Goal: Information Seeking & Learning: Learn about a topic

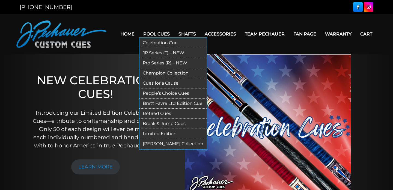
click at [157, 132] on link "Limited Edition" at bounding box center [172, 134] width 67 height 10
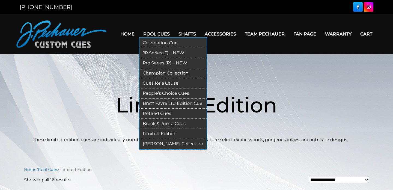
click at [161, 112] on link "Retired Cues" at bounding box center [172, 113] width 67 height 10
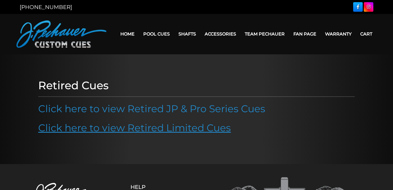
click at [163, 126] on link "Click here to view Retired Limited Cues" at bounding box center [134, 128] width 192 height 12
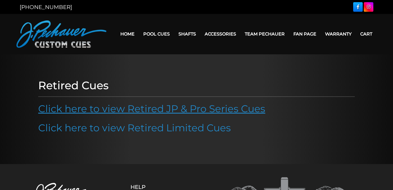
click at [120, 110] on link "Click here to view Retired JP & Pro Series Cues" at bounding box center [151, 109] width 227 height 12
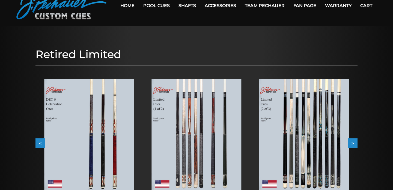
scroll to position [67, 0]
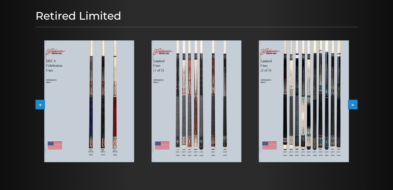
click at [39, 104] on button "<" at bounding box center [40, 105] width 10 height 10
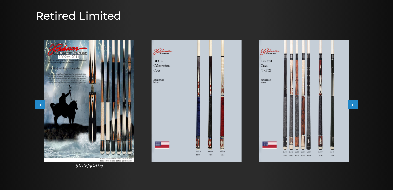
click at [39, 104] on button "<" at bounding box center [40, 105] width 10 height 10
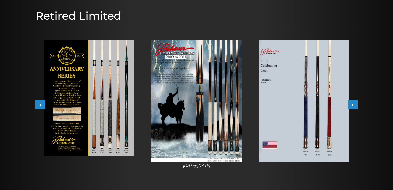
click at [39, 104] on button "<" at bounding box center [40, 105] width 10 height 10
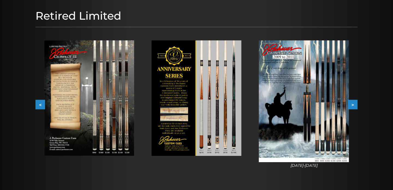
click at [39, 104] on button "<" at bounding box center [40, 105] width 10 height 10
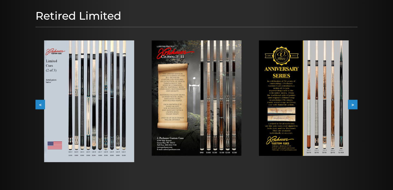
click at [37, 106] on button "<" at bounding box center [40, 105] width 10 height 10
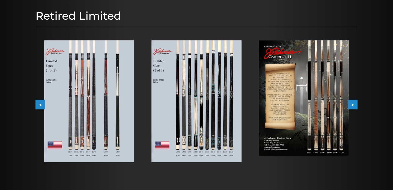
click at [37, 106] on button "<" at bounding box center [40, 105] width 10 height 10
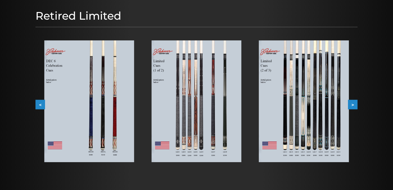
click at [37, 106] on button "<" at bounding box center [40, 105] width 10 height 10
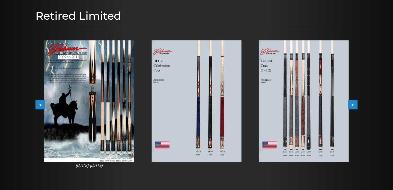
click at [37, 106] on button "<" at bounding box center [40, 105] width 10 height 10
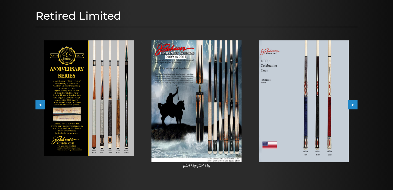
click at [37, 106] on button "<" at bounding box center [40, 105] width 10 height 10
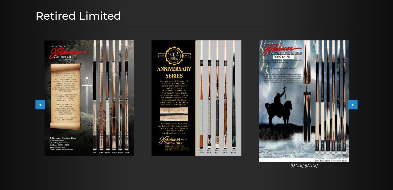
click at [37, 106] on button "<" at bounding box center [40, 105] width 10 height 10
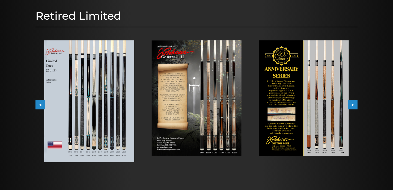
click at [37, 106] on button "<" at bounding box center [40, 105] width 10 height 10
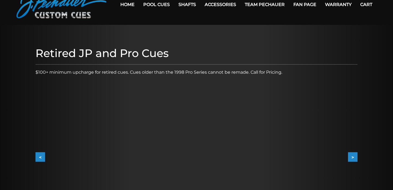
scroll to position [65, 0]
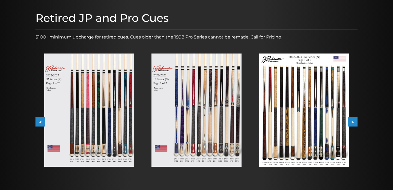
click at [354, 121] on button ">" at bounding box center [353, 122] width 10 height 10
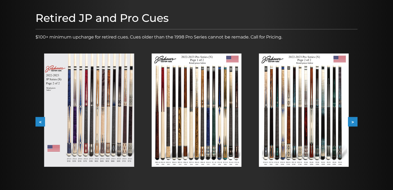
click at [354, 121] on button ">" at bounding box center [353, 122] width 10 height 10
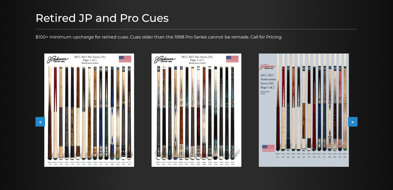
click at [354, 121] on button ">" at bounding box center [353, 122] width 10 height 10
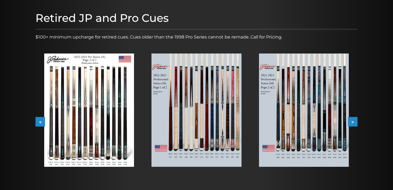
click at [354, 121] on button ">" at bounding box center [353, 122] width 10 height 10
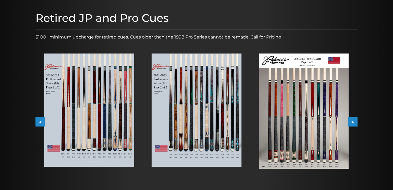
click at [354, 121] on button ">" at bounding box center [353, 122] width 10 height 10
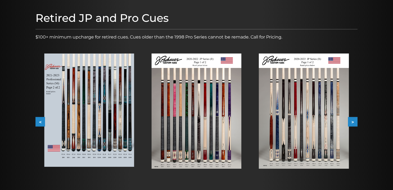
click at [354, 121] on button ">" at bounding box center [353, 122] width 10 height 10
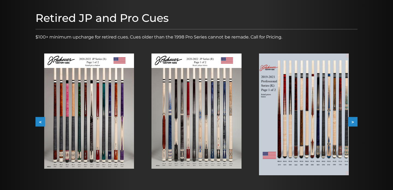
click at [354, 121] on button ">" at bounding box center [353, 122] width 10 height 10
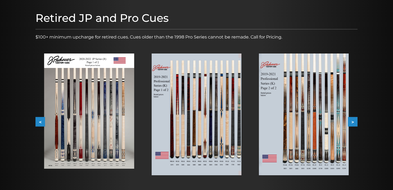
click at [354, 122] on button ">" at bounding box center [353, 122] width 10 height 10
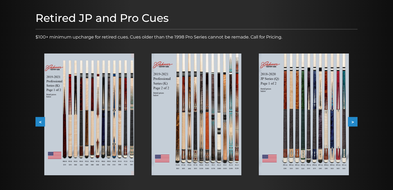
click at [353, 122] on button ">" at bounding box center [353, 122] width 10 height 10
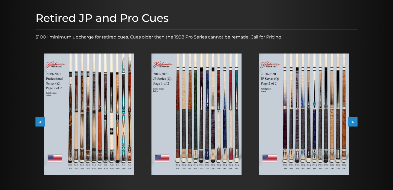
click at [355, 122] on button ">" at bounding box center [353, 122] width 10 height 10
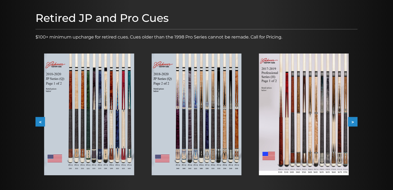
click at [355, 122] on button ">" at bounding box center [353, 122] width 10 height 10
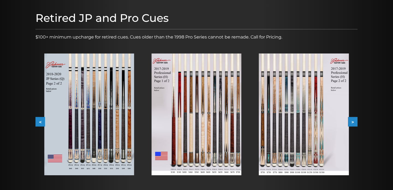
click at [355, 122] on button ">" at bounding box center [353, 122] width 10 height 10
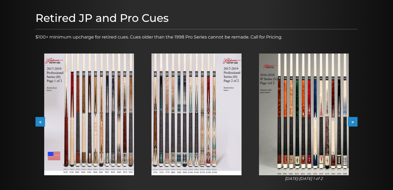
click at [355, 121] on button ">" at bounding box center [353, 122] width 10 height 10
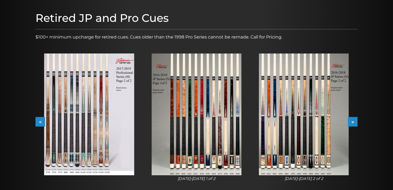
click at [355, 121] on button ">" at bounding box center [353, 122] width 10 height 10
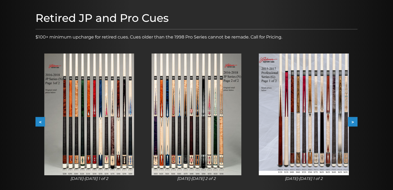
click at [355, 121] on button ">" at bounding box center [353, 122] width 10 height 10
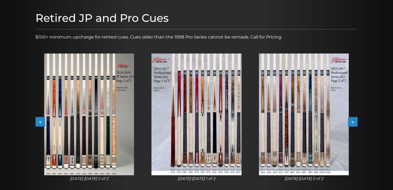
click at [355, 121] on button ">" at bounding box center [353, 122] width 10 height 10
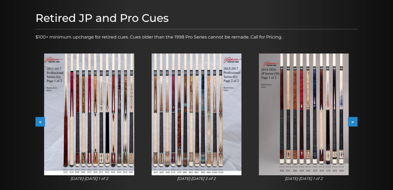
click at [355, 121] on button ">" at bounding box center [353, 122] width 10 height 10
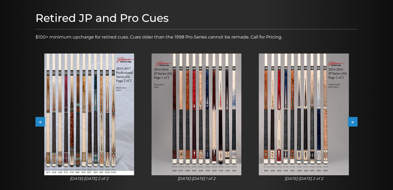
click at [355, 121] on button ">" at bounding box center [353, 122] width 10 height 10
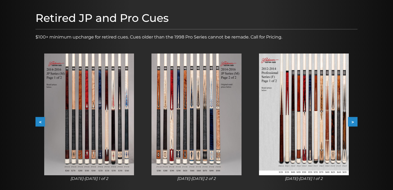
click at [355, 121] on button ">" at bounding box center [353, 122] width 10 height 10
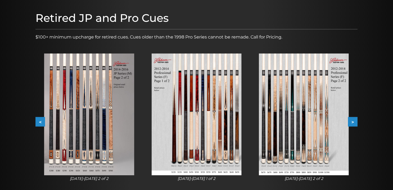
click at [354, 120] on button ">" at bounding box center [353, 122] width 10 height 10
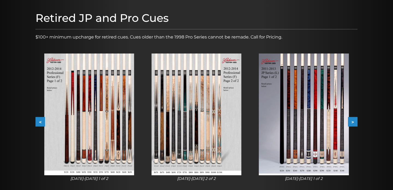
click at [354, 120] on button ">" at bounding box center [353, 122] width 10 height 10
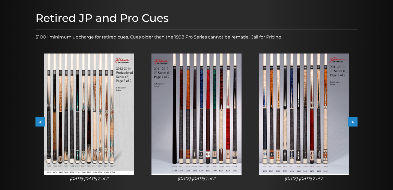
click at [354, 120] on button ">" at bounding box center [353, 122] width 10 height 10
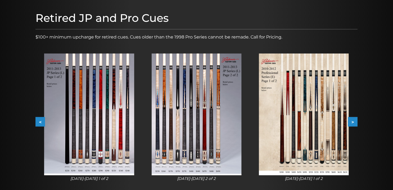
click at [354, 120] on button ">" at bounding box center [353, 122] width 10 height 10
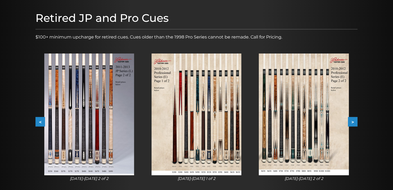
click at [354, 120] on button ">" at bounding box center [353, 122] width 10 height 10
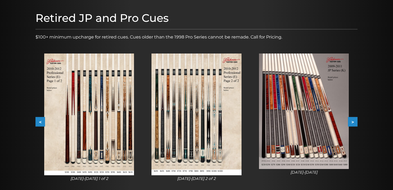
click at [354, 120] on button ">" at bounding box center [353, 122] width 10 height 10
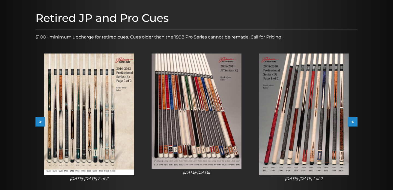
click at [354, 120] on button ">" at bounding box center [353, 122] width 10 height 10
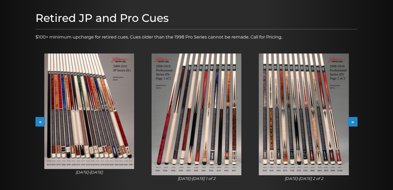
click at [324, 141] on img at bounding box center [303, 114] width 90 height 122
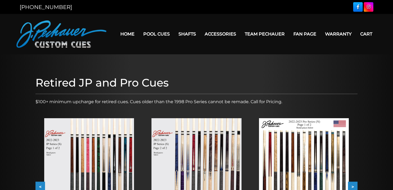
scroll to position [65, 0]
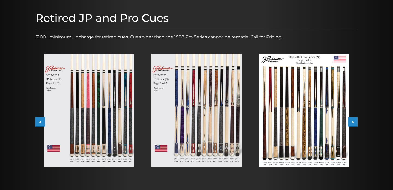
click at [354, 123] on button ">" at bounding box center [353, 122] width 10 height 10
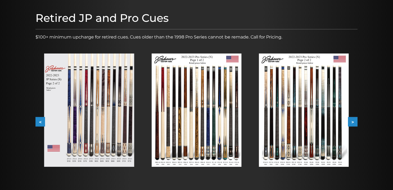
click at [354, 123] on button ">" at bounding box center [353, 122] width 10 height 10
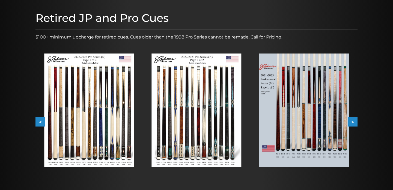
click at [354, 123] on button ">" at bounding box center [353, 122] width 10 height 10
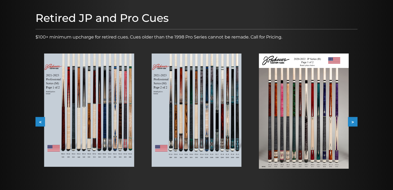
click at [354, 123] on button ">" at bounding box center [353, 122] width 10 height 10
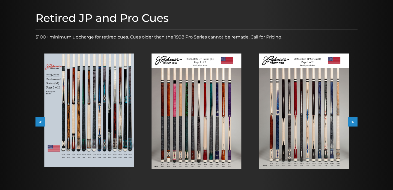
click at [354, 123] on button ">" at bounding box center [353, 122] width 10 height 10
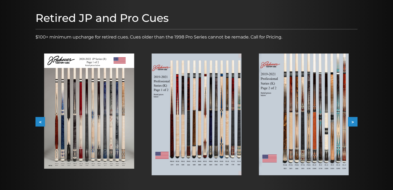
click at [354, 123] on button ">" at bounding box center [353, 122] width 10 height 10
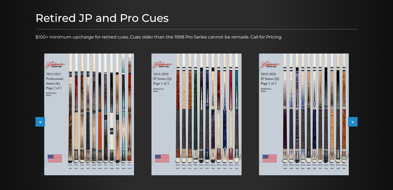
click at [354, 123] on button ">" at bounding box center [353, 122] width 10 height 10
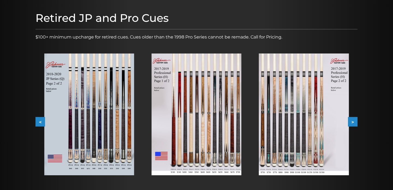
click at [354, 123] on button ">" at bounding box center [353, 122] width 10 height 10
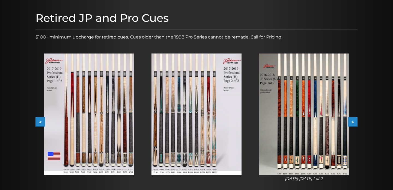
click at [354, 123] on button ">" at bounding box center [353, 122] width 10 height 10
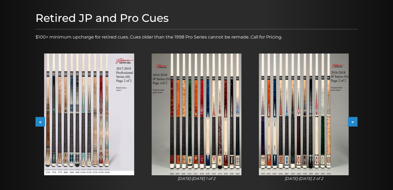
click at [354, 123] on button ">" at bounding box center [353, 122] width 10 height 10
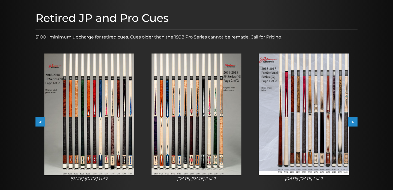
click at [354, 123] on button ">" at bounding box center [353, 122] width 10 height 10
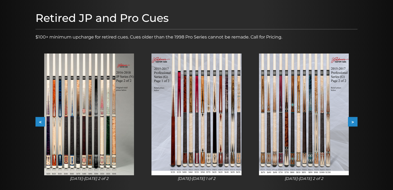
click at [354, 123] on button ">" at bounding box center [353, 122] width 10 height 10
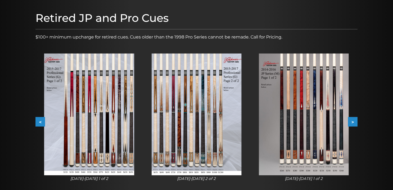
click at [354, 123] on button ">" at bounding box center [353, 122] width 10 height 10
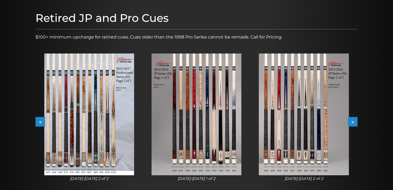
click at [354, 123] on button ">" at bounding box center [353, 122] width 10 height 10
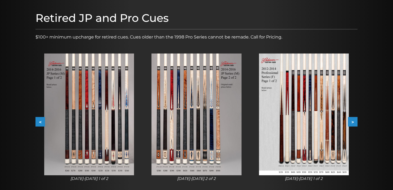
click at [354, 123] on button ">" at bounding box center [353, 122] width 10 height 10
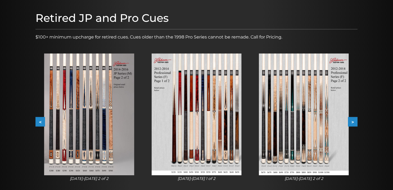
click at [354, 123] on button ">" at bounding box center [353, 122] width 10 height 10
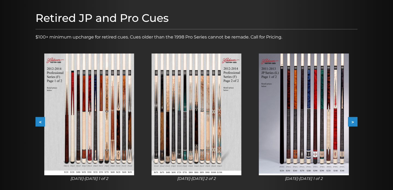
click at [354, 123] on button ">" at bounding box center [353, 122] width 10 height 10
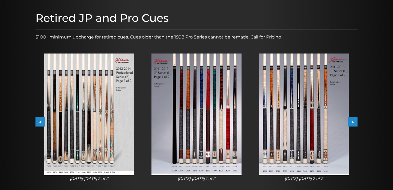
click at [354, 123] on button ">" at bounding box center [353, 122] width 10 height 10
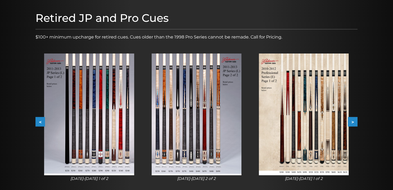
click at [354, 123] on button ">" at bounding box center [353, 122] width 10 height 10
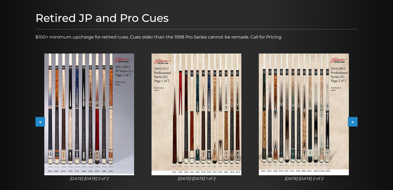
click at [354, 123] on button ">" at bounding box center [353, 122] width 10 height 10
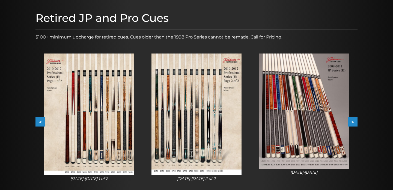
click at [354, 123] on button ">" at bounding box center [353, 122] width 10 height 10
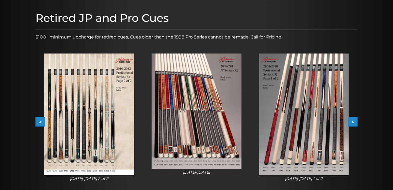
click at [354, 123] on button ">" at bounding box center [353, 122] width 10 height 10
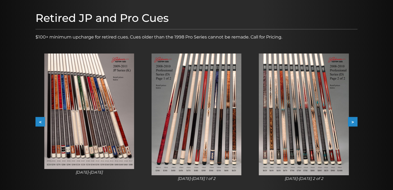
click at [326, 155] on img at bounding box center [303, 114] width 90 height 122
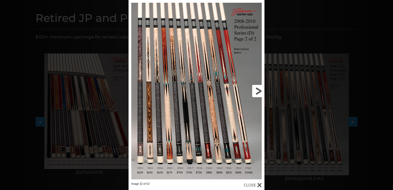
click at [225, 153] on link at bounding box center [233, 91] width 61 height 182
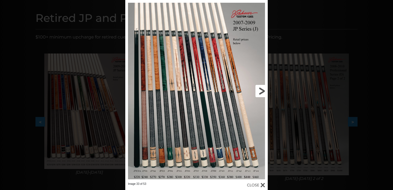
click at [262, 94] on link at bounding box center [235, 91] width 64 height 182
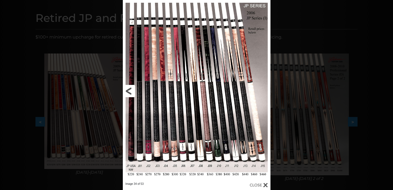
click at [131, 89] on link at bounding box center [156, 91] width 66 height 182
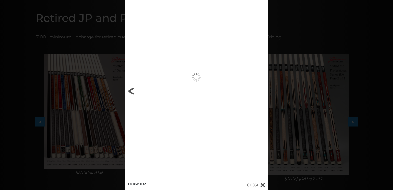
click at [131, 89] on link at bounding box center [157, 91] width 64 height 182
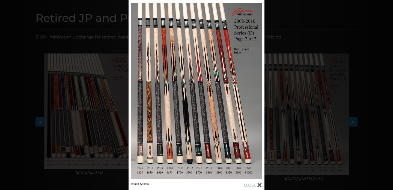
click at [258, 187] on div at bounding box center [252, 185] width 18 height 6
